Goal: Transaction & Acquisition: Purchase product/service

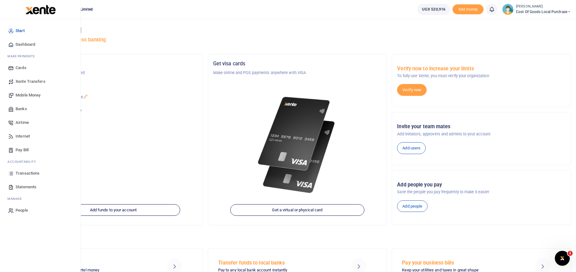
click at [33, 95] on span "Mobile Money" at bounding box center [28, 95] width 25 height 6
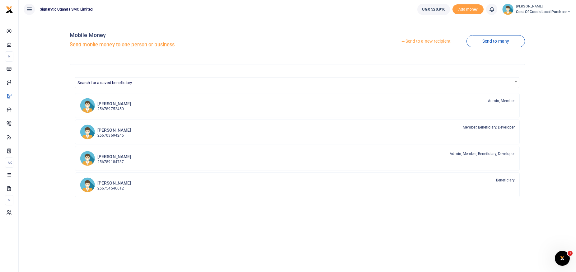
click at [420, 42] on link "Send to a new recipient" at bounding box center [425, 41] width 81 height 11
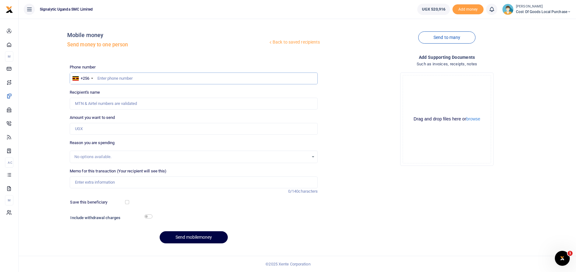
click at [130, 75] on input "text" at bounding box center [194, 78] width 248 height 12
type input "0772505613"
type input "[PERSON_NAME]"
type input "0772505613"
click at [102, 127] on input "Amount you want to send" at bounding box center [194, 129] width 248 height 12
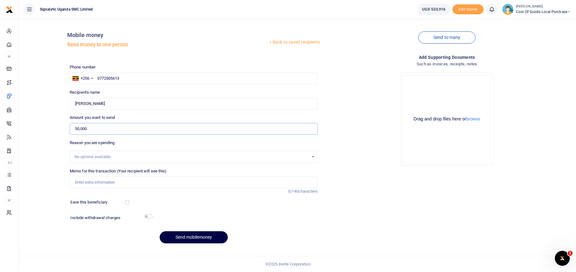
type input "50,000"
click at [99, 180] on input "Memo for this transaction (Your recipient will see this)" at bounding box center [194, 182] width 248 height 12
paste input "REQSN00056"
type input "REQSN00056 FOR TRANSPORTATION OF 6 STAFF TO THE NEW WAREHOUSE ON MULWANA ROAD"
click at [150, 217] on input "checkbox" at bounding box center [148, 216] width 8 height 4
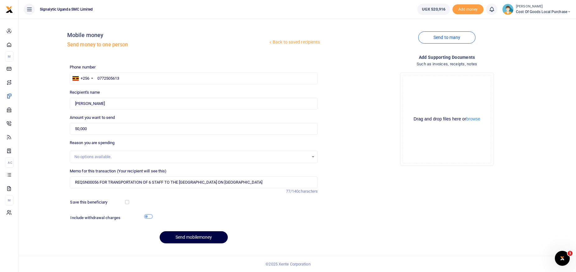
checkbox input "true"
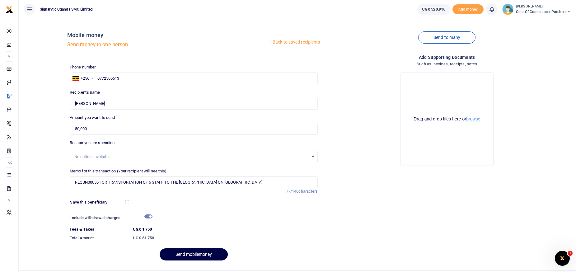
click at [475, 120] on button "browse" at bounding box center [473, 119] width 14 height 5
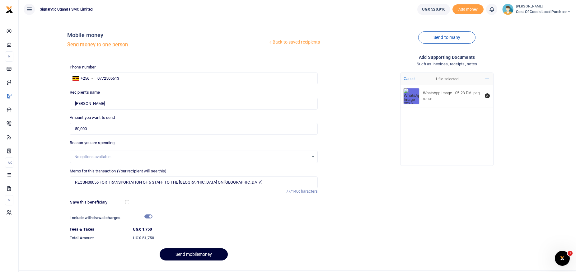
click at [195, 254] on button "Send mobilemoney" at bounding box center [194, 254] width 68 height 12
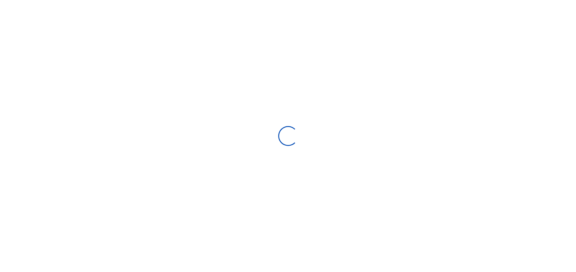
select select "Loading bundles"
select select
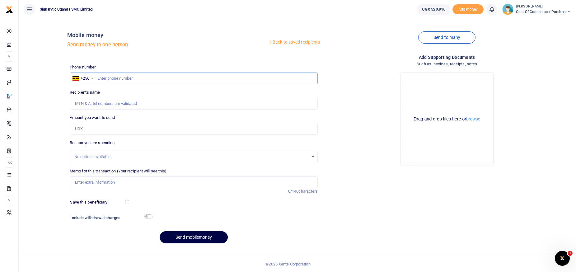
click at [118, 79] on input "text" at bounding box center [194, 78] width 248 height 12
click at [95, 181] on input "Memo for this transaction (Your recipient will see this)" at bounding box center [194, 182] width 248 height 12
paste input "PROC00022"
type input "PURCHASE OF AN EXTRA ADJUSTABLE SOLDERING IRON UNDER PROC00022"
click at [115, 79] on input "text" at bounding box center [194, 78] width 248 height 12
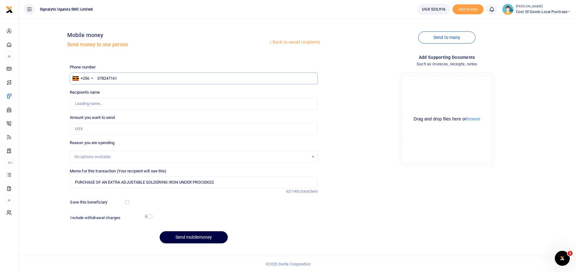
type input "0782471613"
type input "Thomas Kayongo"
type input "0782471613"
click at [174, 41] on div "Mobile money Send money to one person" at bounding box center [167, 41] width 201 height 19
click at [102, 127] on input "Amount you want to send" at bounding box center [194, 129] width 248 height 12
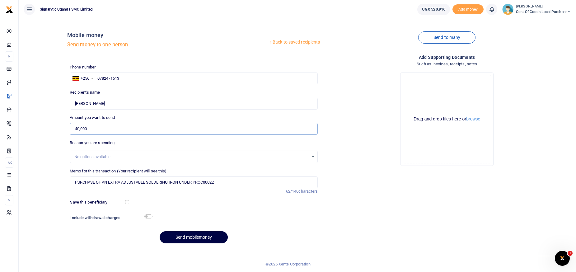
type input "40,000"
click at [151, 218] on input "checkbox" at bounding box center [148, 216] width 8 height 4
checkbox input "true"
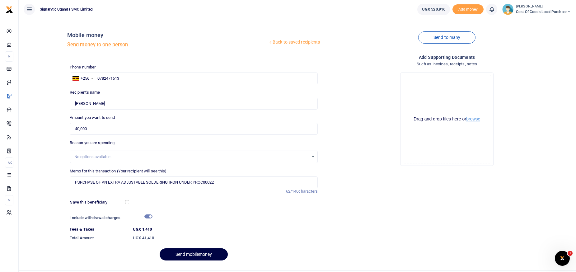
click at [474, 118] on button "browse" at bounding box center [473, 119] width 14 height 5
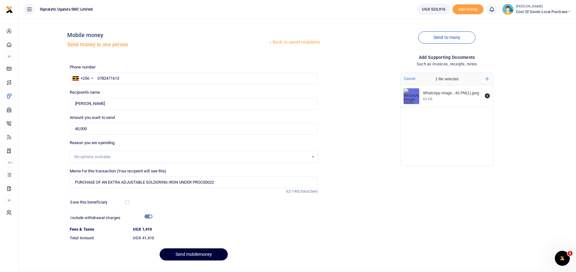
click at [195, 256] on button "Send mobilemoney" at bounding box center [194, 254] width 68 height 12
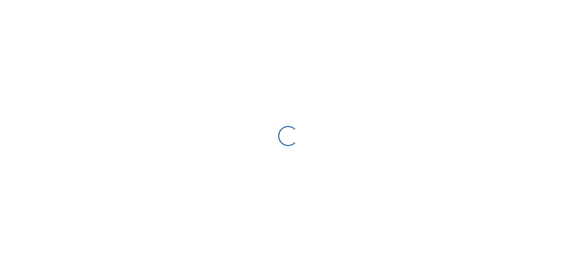
select select "Loading bundles"
select select
